Goal: Information Seeking & Learning: Understand process/instructions

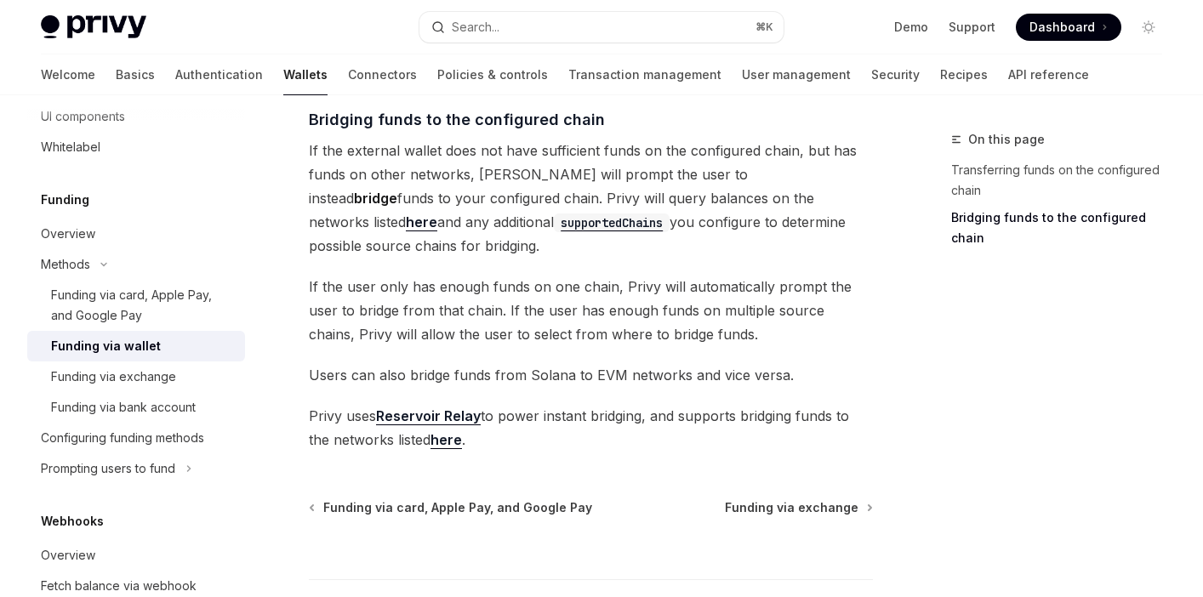
scroll to position [626, 0]
